Goal: Information Seeking & Learning: Understand process/instructions

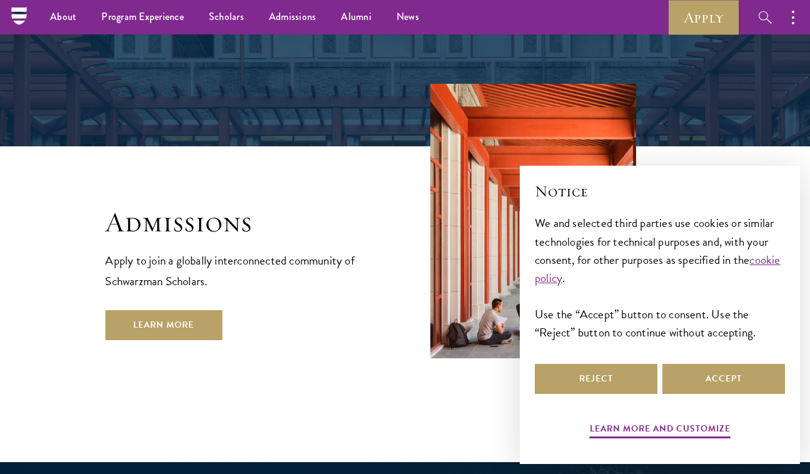
scroll to position [1928, 0]
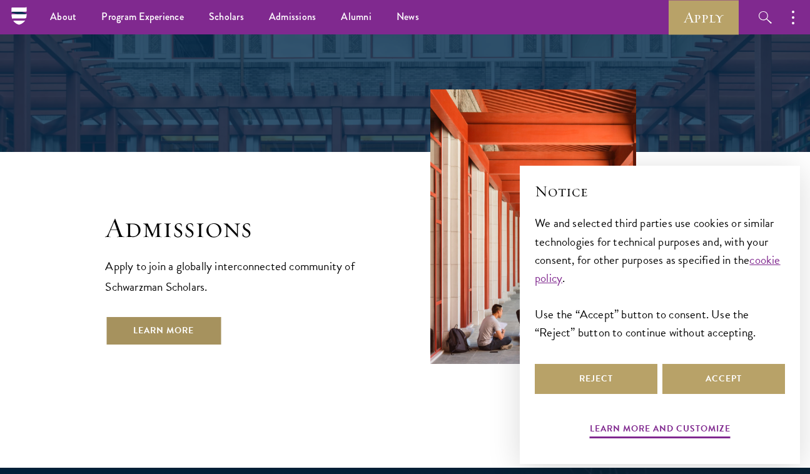
click at [199, 316] on link "Learn More" at bounding box center [163, 331] width 117 height 30
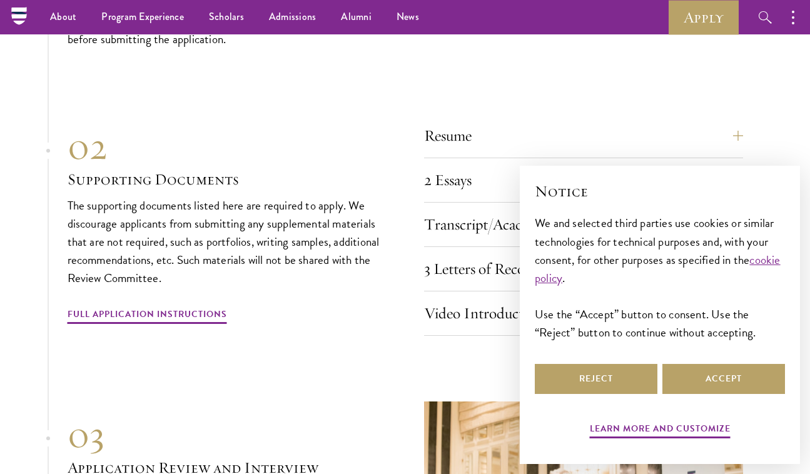
scroll to position [4191, 0]
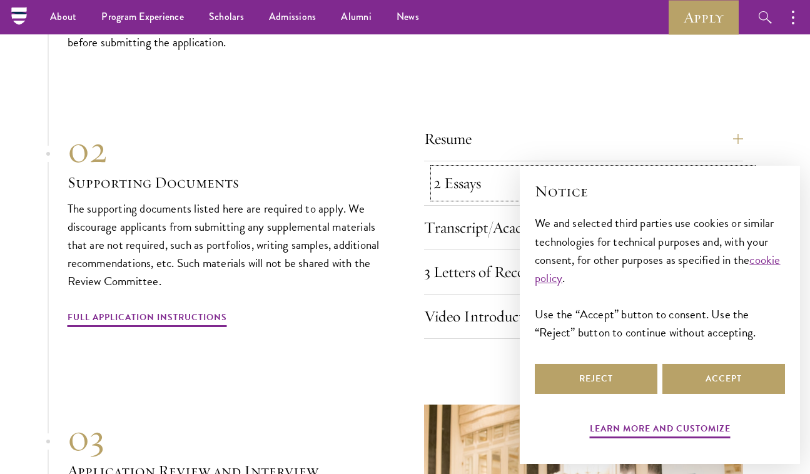
click at [455, 169] on button "2 Essays" at bounding box center [592, 183] width 319 height 30
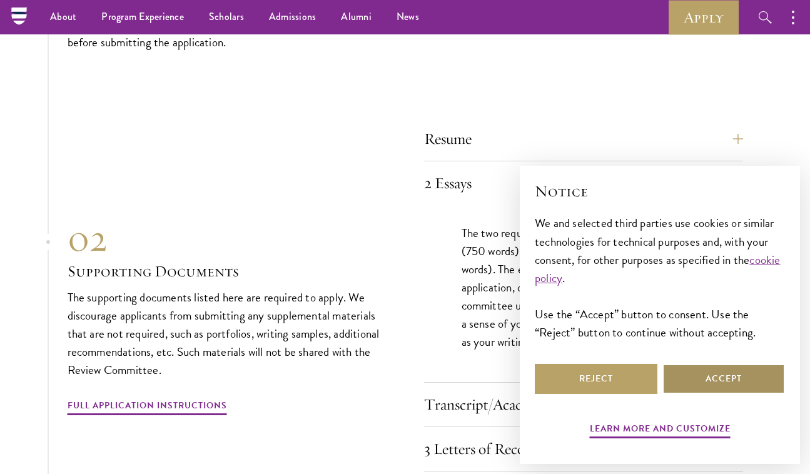
click at [697, 370] on button "Accept" at bounding box center [723, 379] width 123 height 30
